Goal: Information Seeking & Learning: Find specific fact

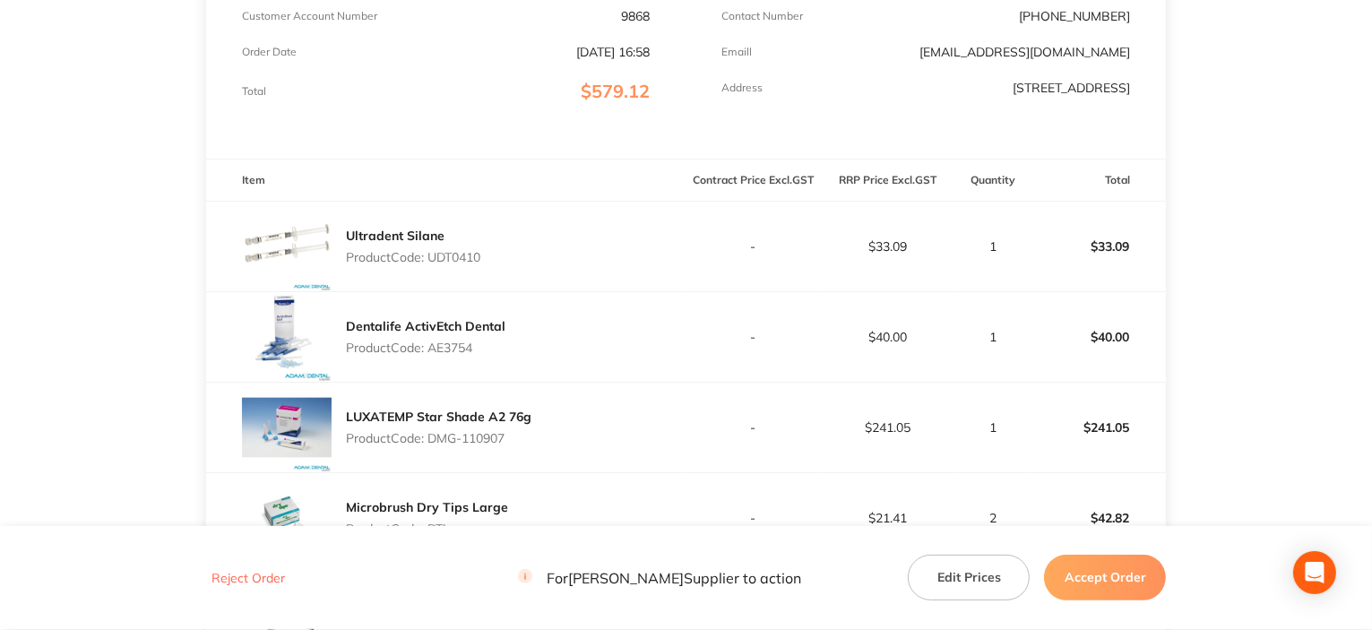
scroll to position [545, 0]
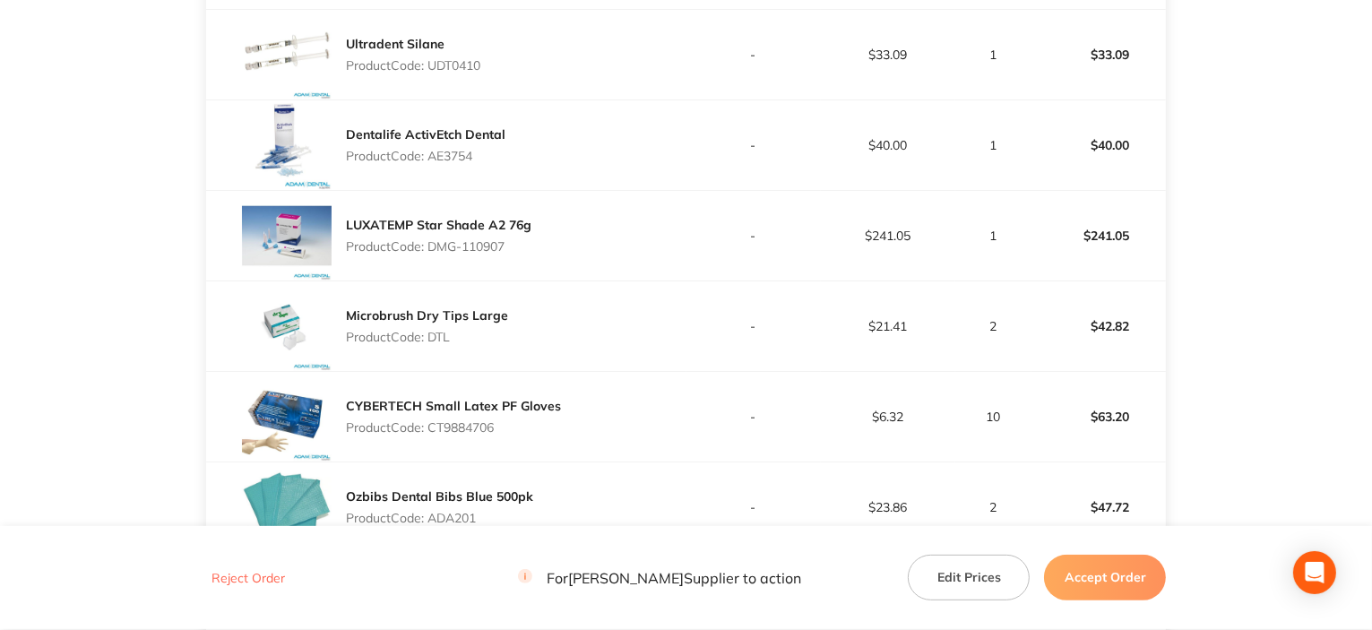
click at [468, 59] on p "Product Code: UDT0410" at bounding box center [413, 65] width 134 height 14
copy p "UDT0410"
click at [464, 162] on div "Dentalife ActivEtch Dental Product Code: AE3754" at bounding box center [426, 145] width 160 height 50
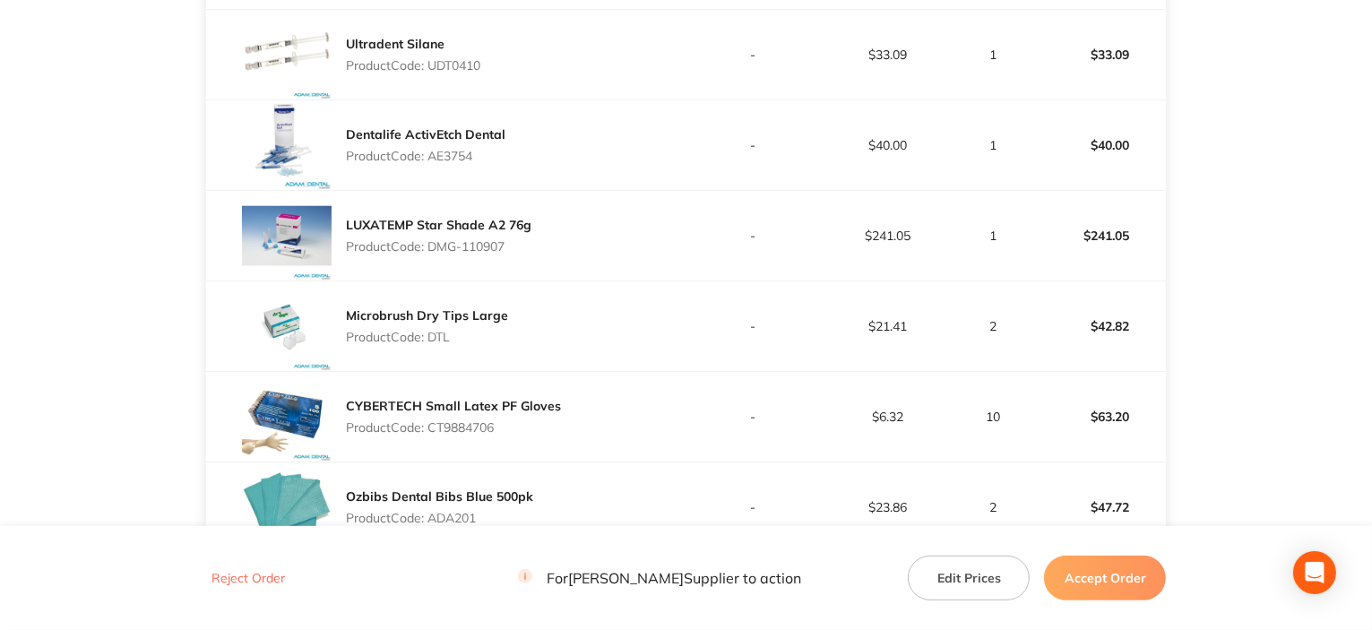
copy p "AE3754"
drag, startPoint x: 433, startPoint y: 243, endPoint x: 516, endPoint y: 236, distance: 83.7
click at [516, 236] on div "LUXATEMP Star Shade A2 76g Product Code: DMG-110907" at bounding box center [439, 236] width 186 height 50
copy p "DMG-110907"
click at [434, 340] on p "Product Code: DTL" at bounding box center [427, 337] width 162 height 14
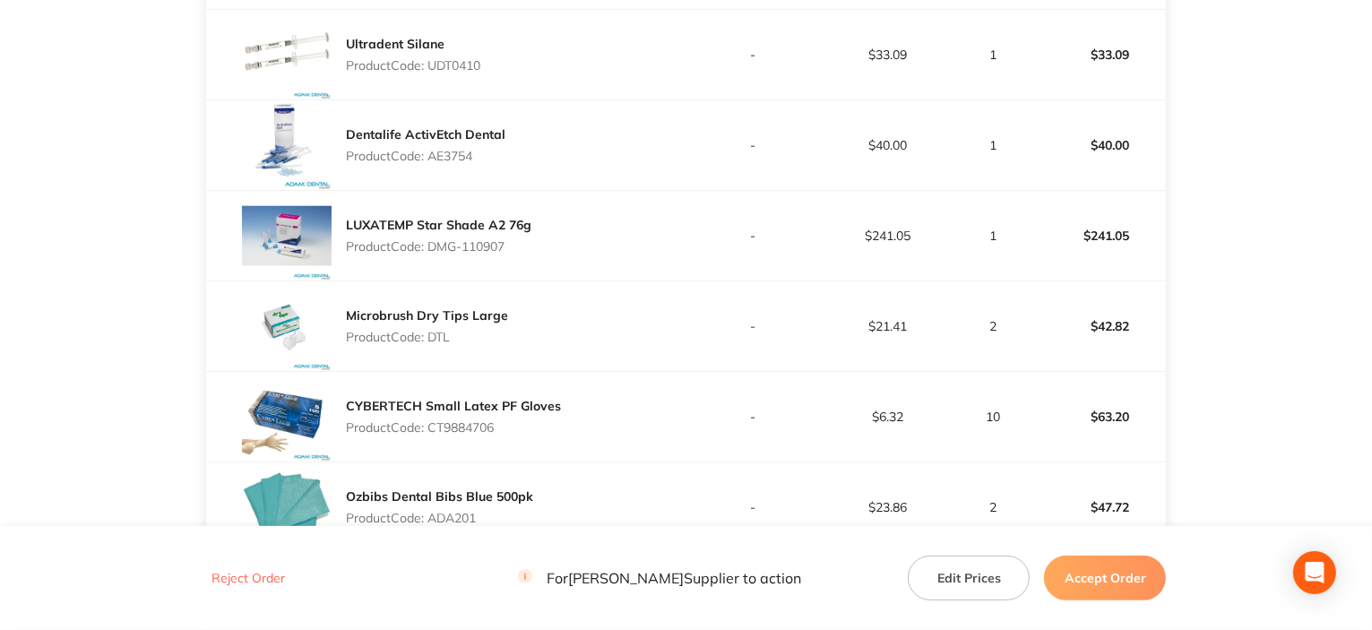
click at [434, 340] on p "Product Code: DTL" at bounding box center [427, 337] width 162 height 14
copy p "DTL"
click at [487, 429] on p "Product Code: CT9884706" at bounding box center [453, 427] width 215 height 14
copy p "CT9884706"
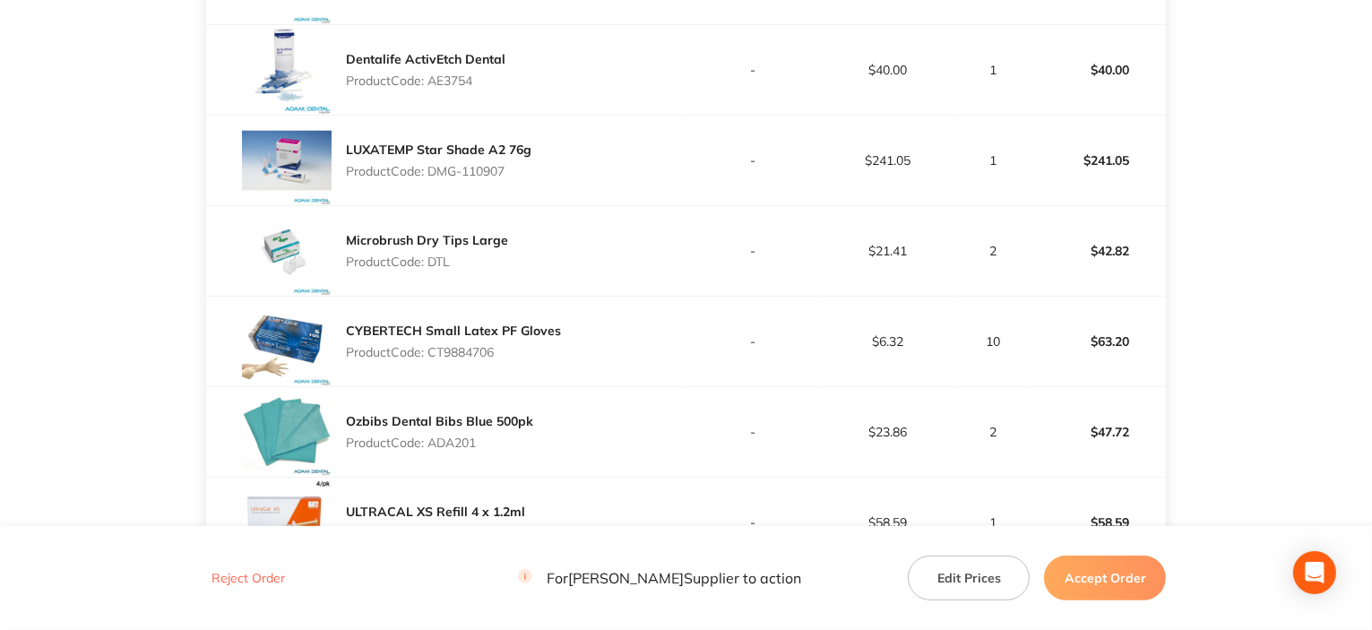
scroll to position [724, 0]
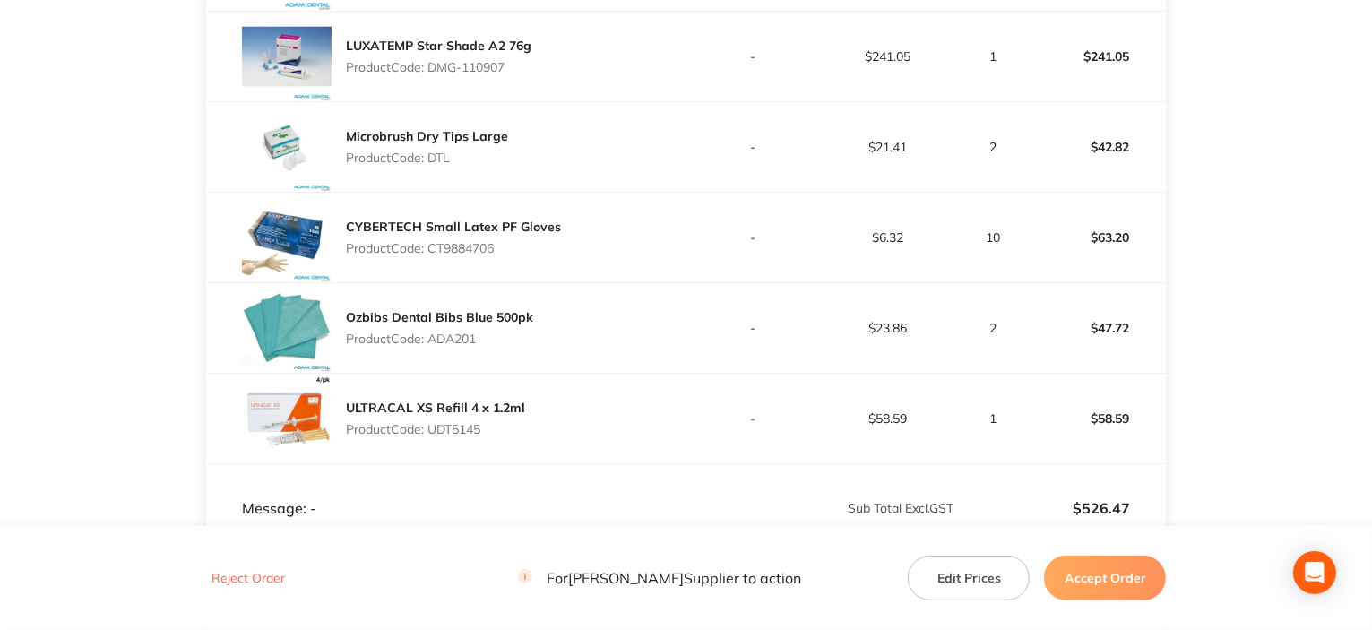
click at [444, 344] on p "Product Code: ADA201" at bounding box center [439, 339] width 187 height 14
copy p "ADA201"
click at [458, 423] on p "Product Code: UDT5145" at bounding box center [435, 429] width 179 height 14
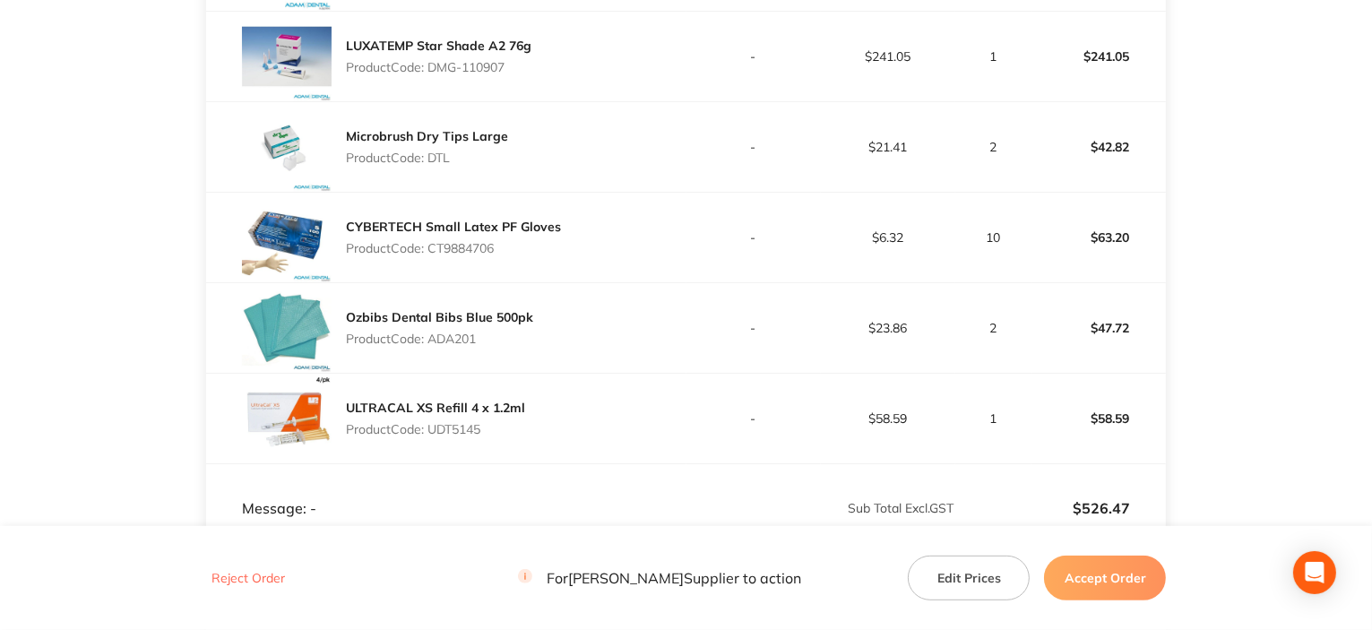
copy p "UDT5145"
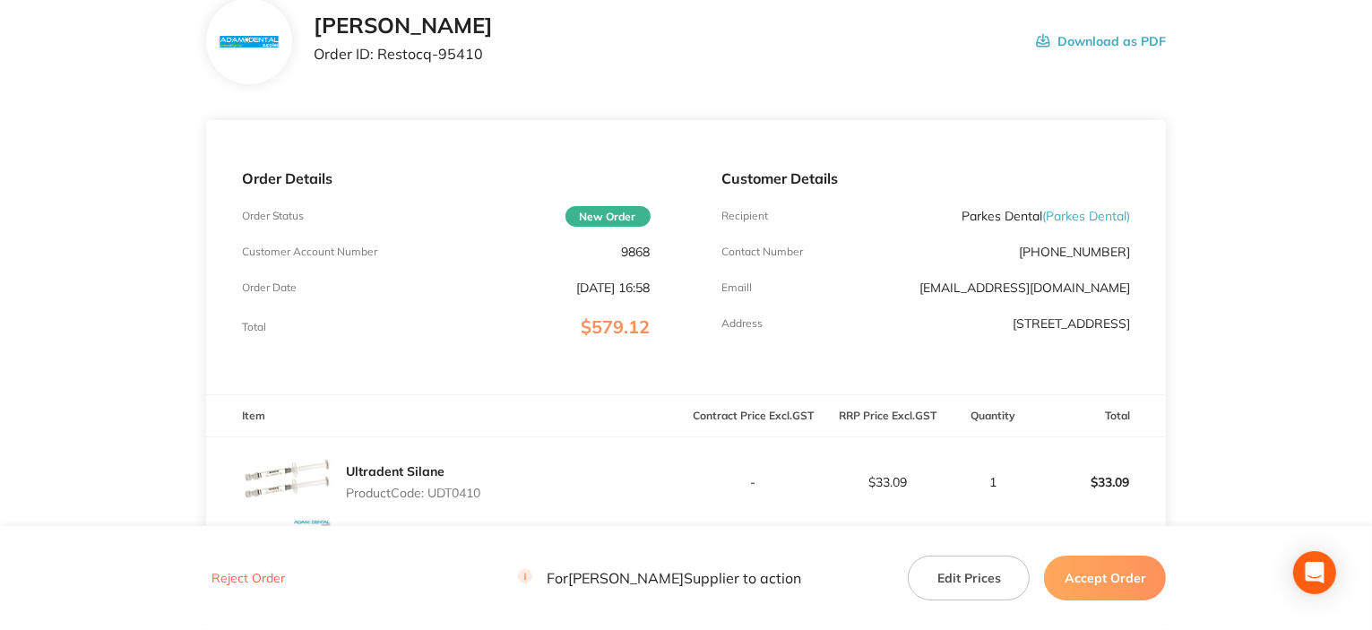
scroll to position [97, 0]
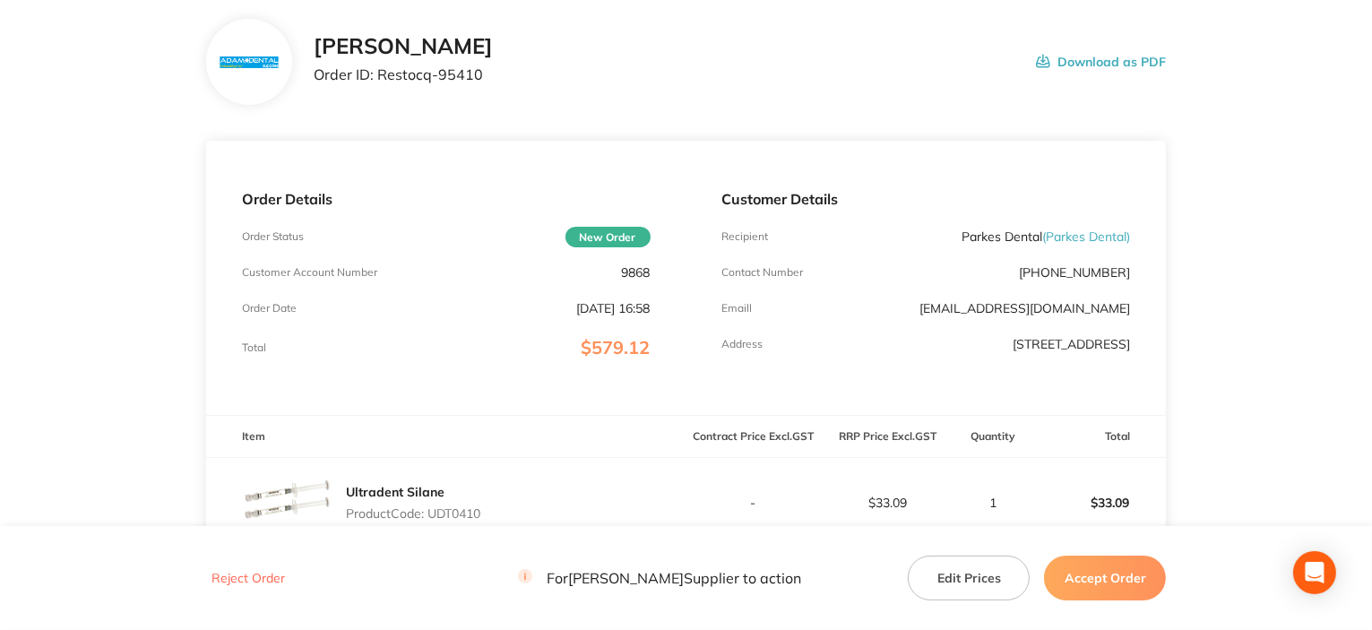
click at [637, 275] on p "9868" at bounding box center [636, 272] width 29 height 14
copy p "9868"
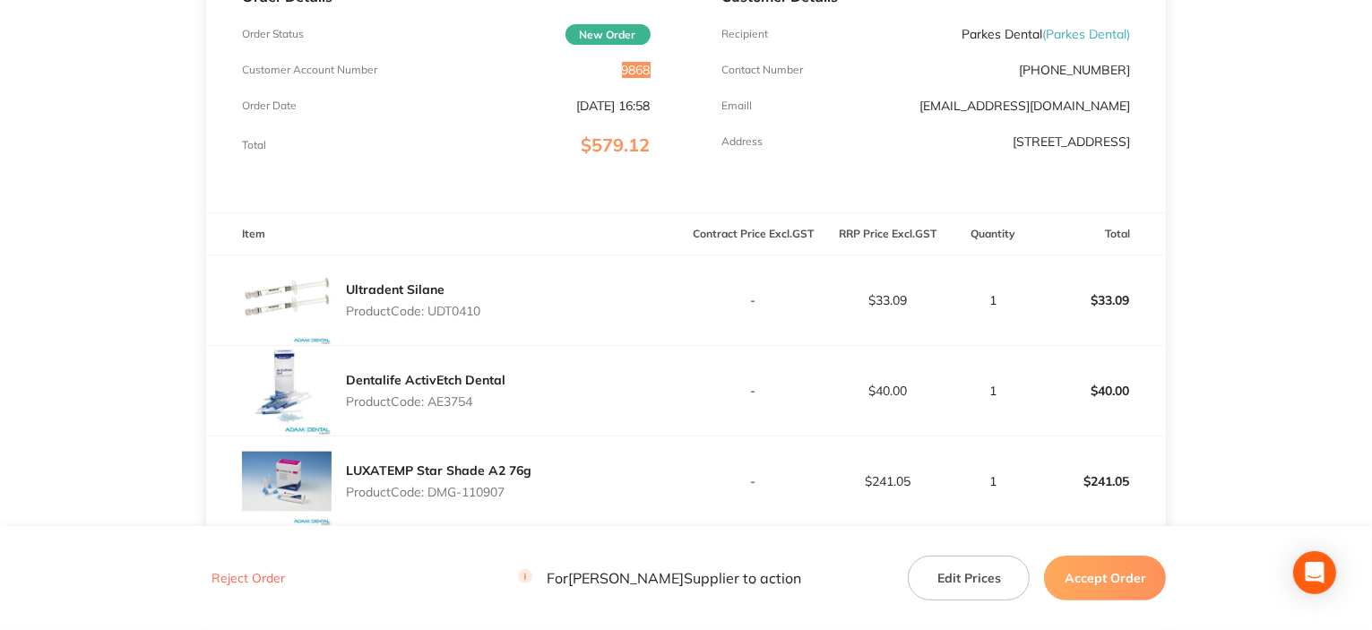
scroll to position [366, 0]
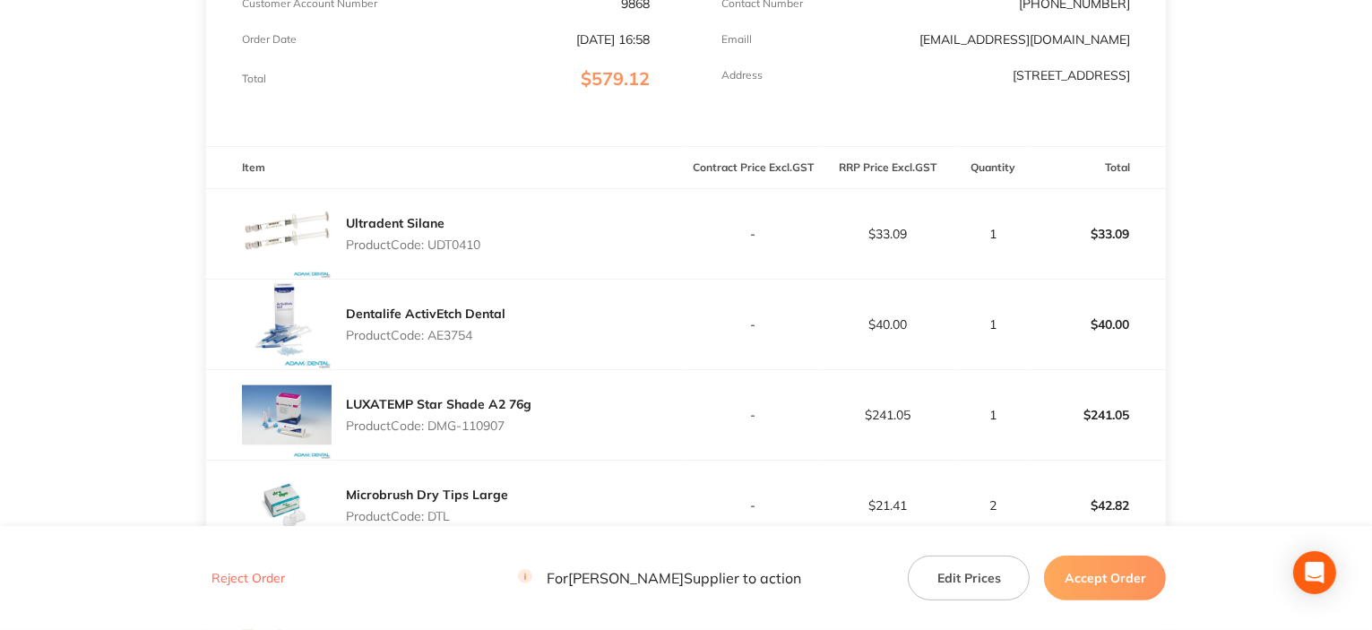
click at [455, 238] on p "Product Code: UDT0410" at bounding box center [413, 245] width 134 height 14
copy p "UDT0410"
click at [445, 333] on p "Product Code: AE3754" at bounding box center [426, 335] width 160 height 14
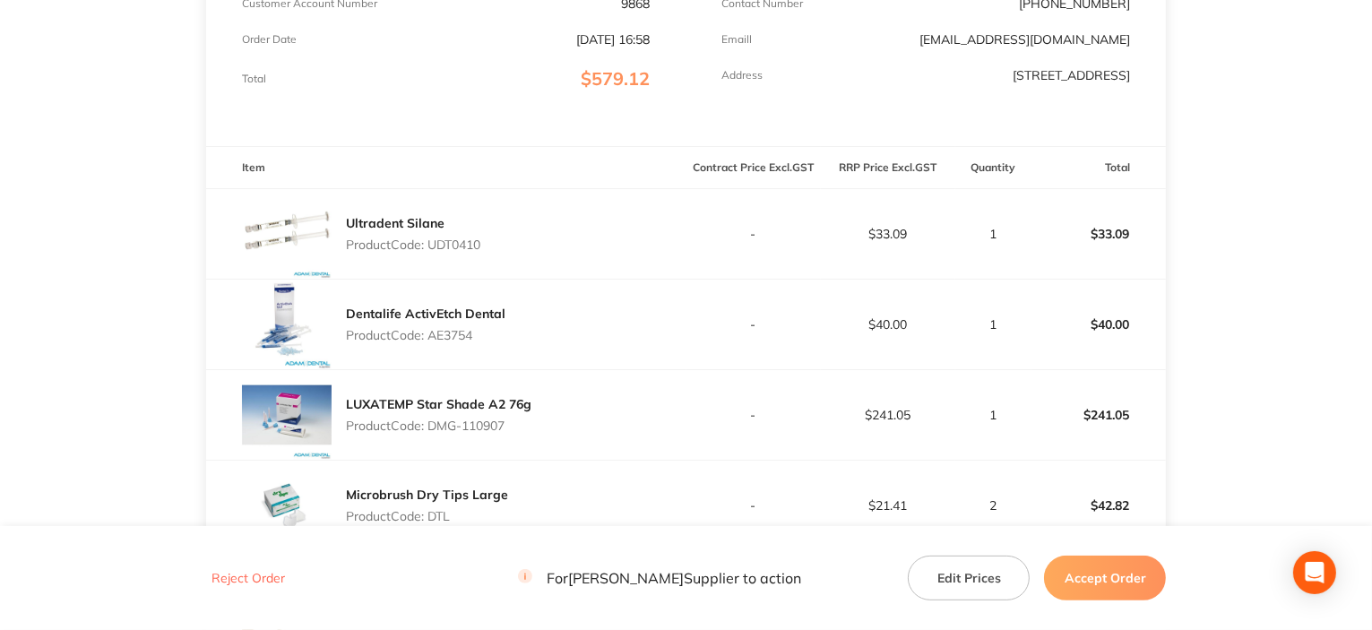
copy p "AE3754"
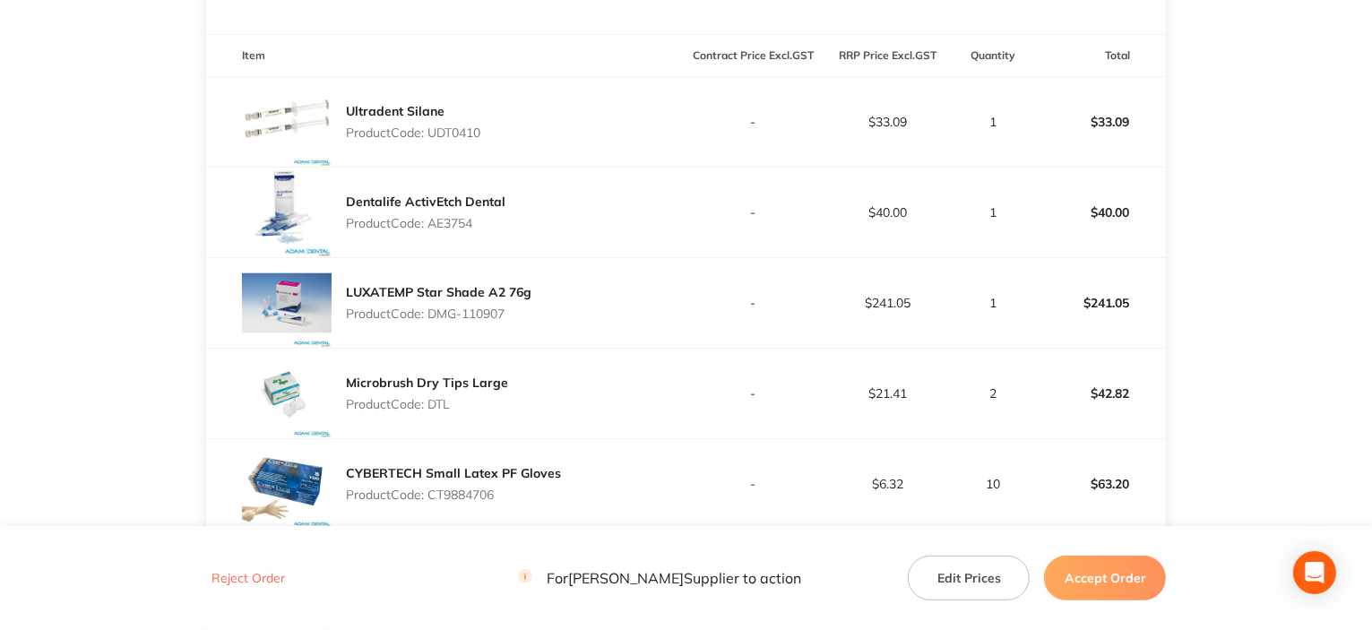
scroll to position [545, 0]
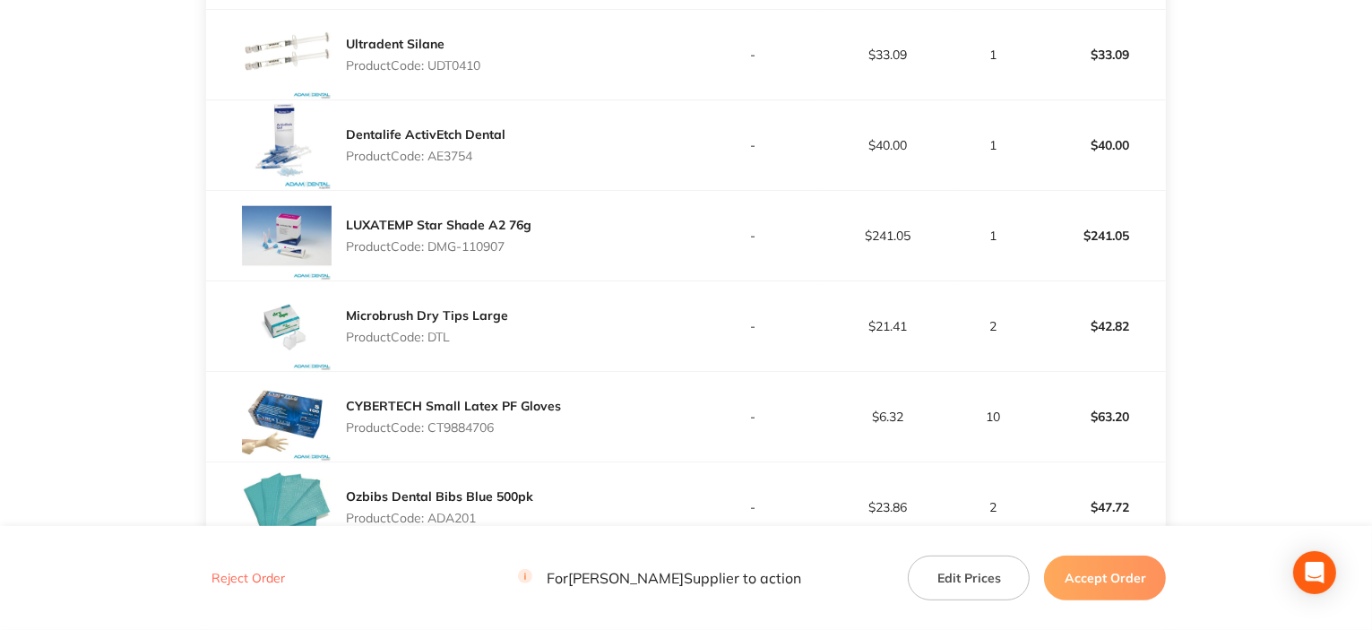
click at [439, 333] on p "Product Code: DTL" at bounding box center [427, 337] width 162 height 14
drag, startPoint x: 437, startPoint y: 338, endPoint x: 464, endPoint y: 356, distance: 32.3
click at [459, 348] on div "Microbrush Dry Tips Large Product Code: DTL" at bounding box center [427, 326] width 162 height 50
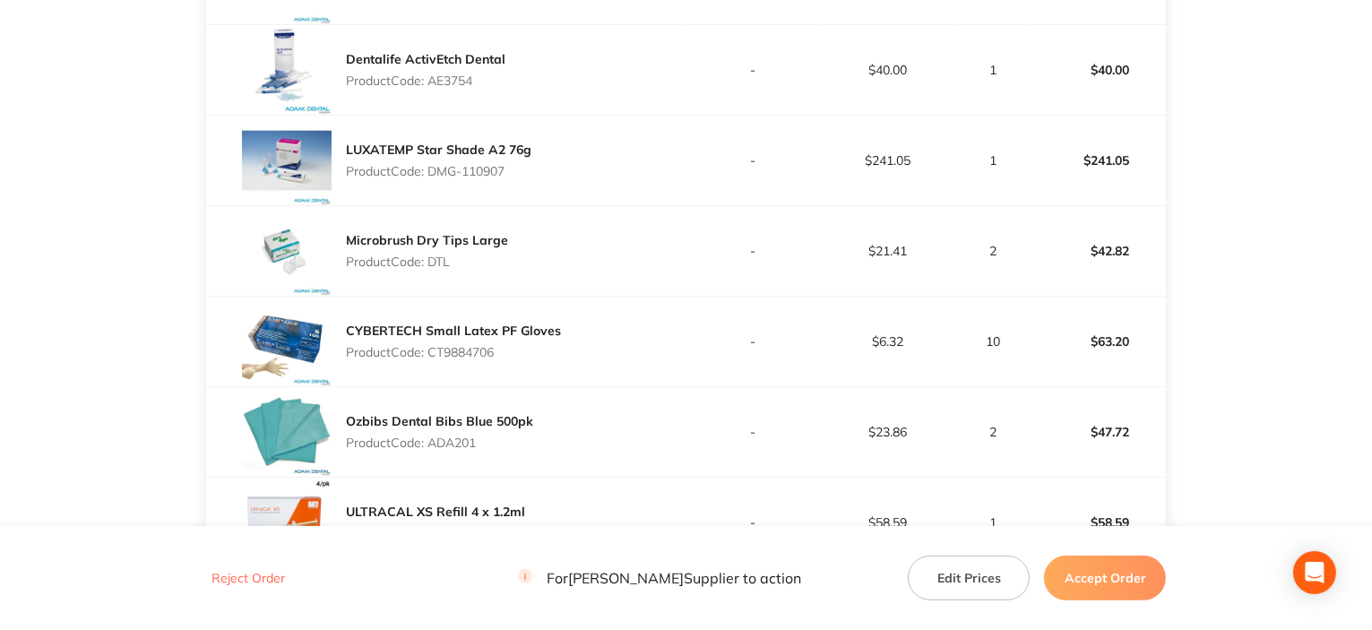
scroll to position [635, 0]
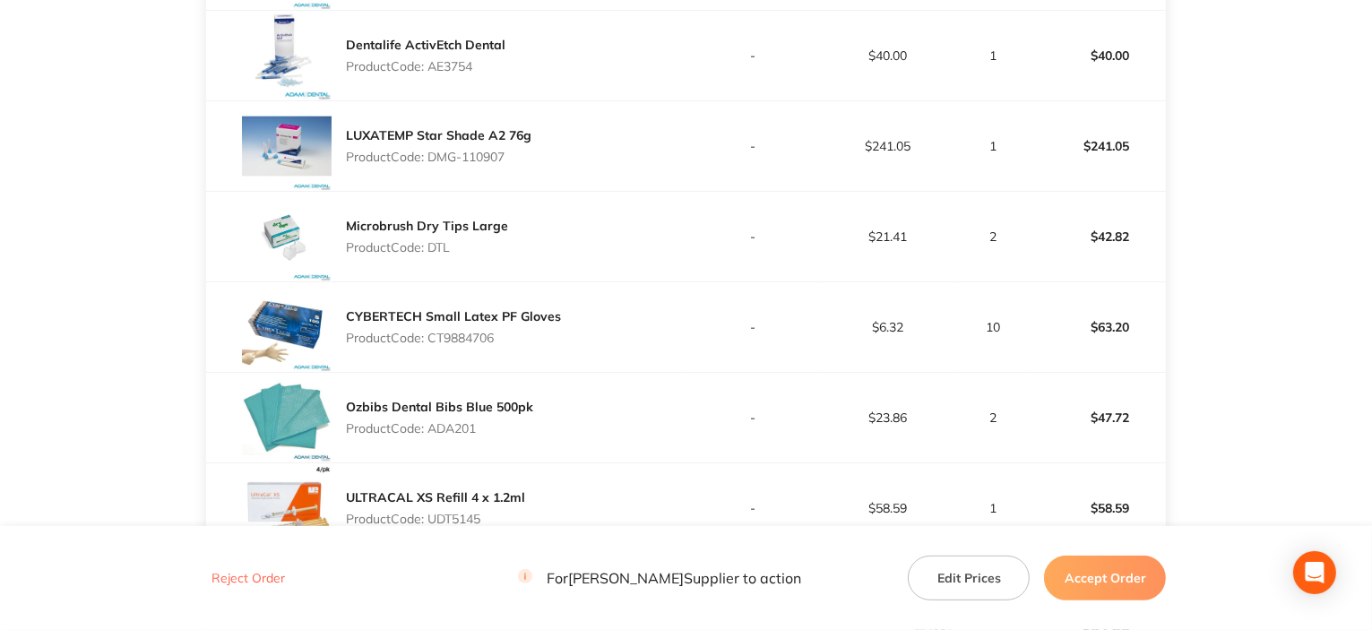
click at [462, 429] on p "Product Code: ADA201" at bounding box center [439, 428] width 187 height 14
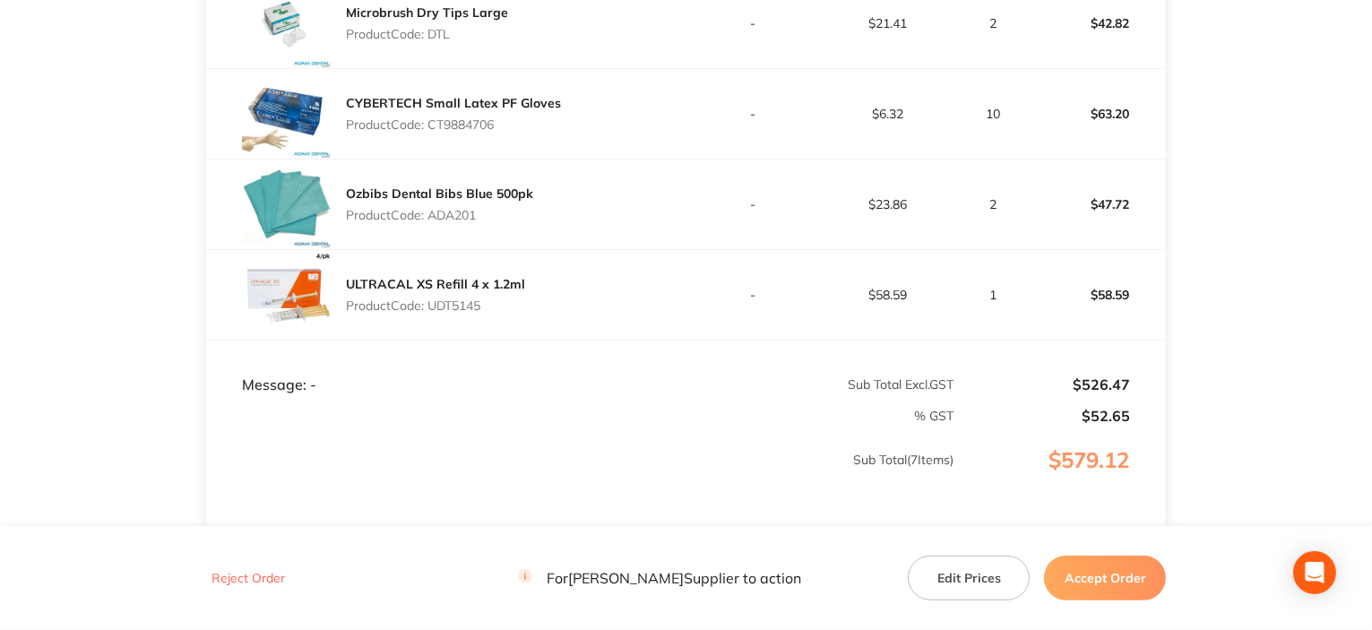
scroll to position [903, 0]
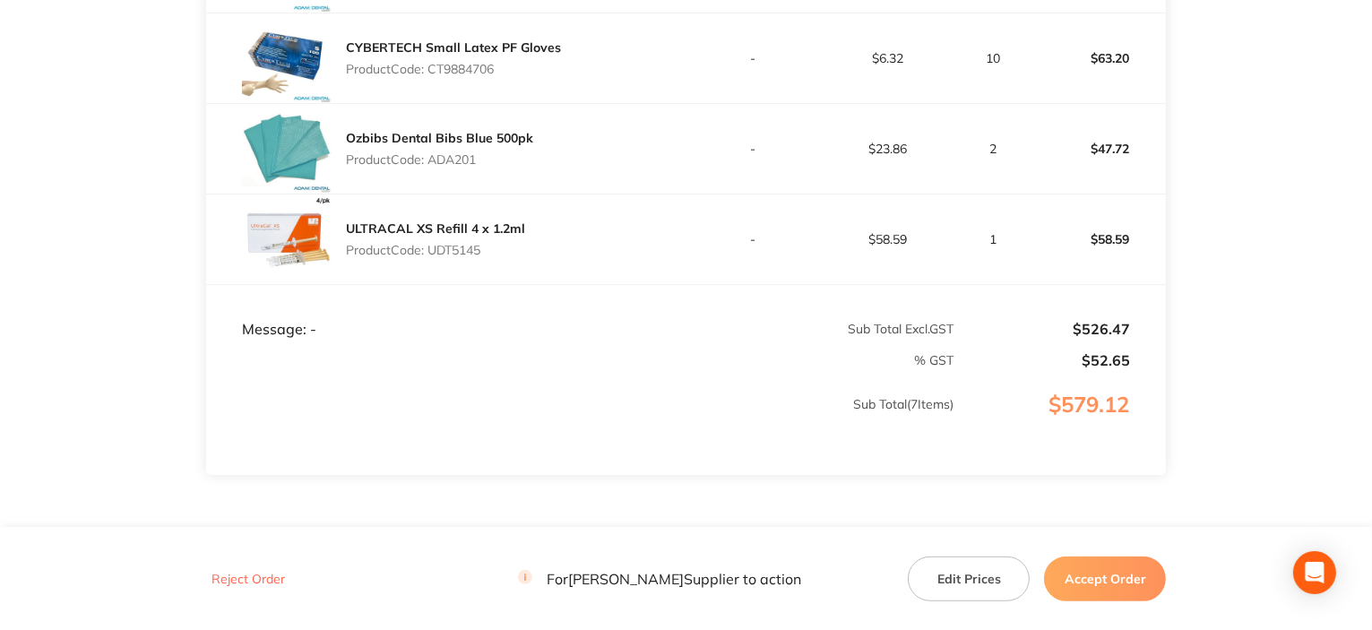
click at [434, 238] on div "ULTRACAL XS Refill 4 x 1.2ml Product Code: UDT5145" at bounding box center [435, 239] width 179 height 50
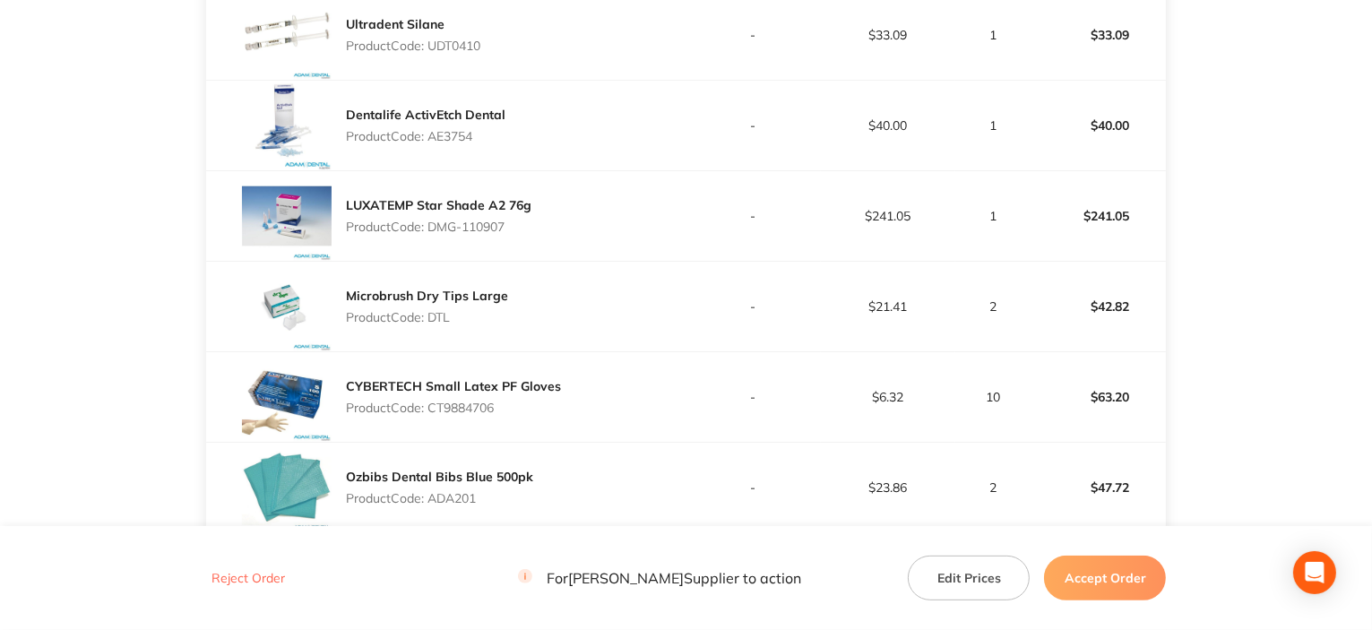
scroll to position [97, 0]
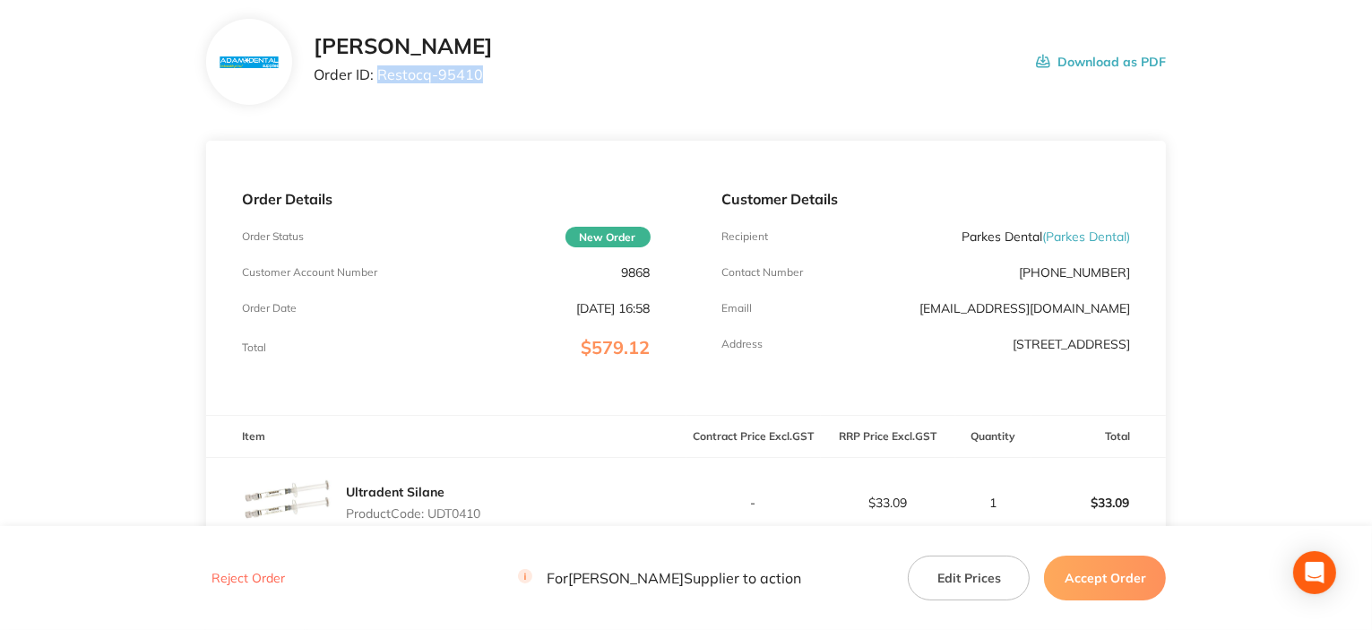
drag, startPoint x: 378, startPoint y: 77, endPoint x: 549, endPoint y: 77, distance: 170.3
click at [549, 77] on div "[PERSON_NAME] Order ID: Restocq- 95410 Download as PDF" at bounding box center [740, 62] width 853 height 56
